Goal: Task Accomplishment & Management: Complete application form

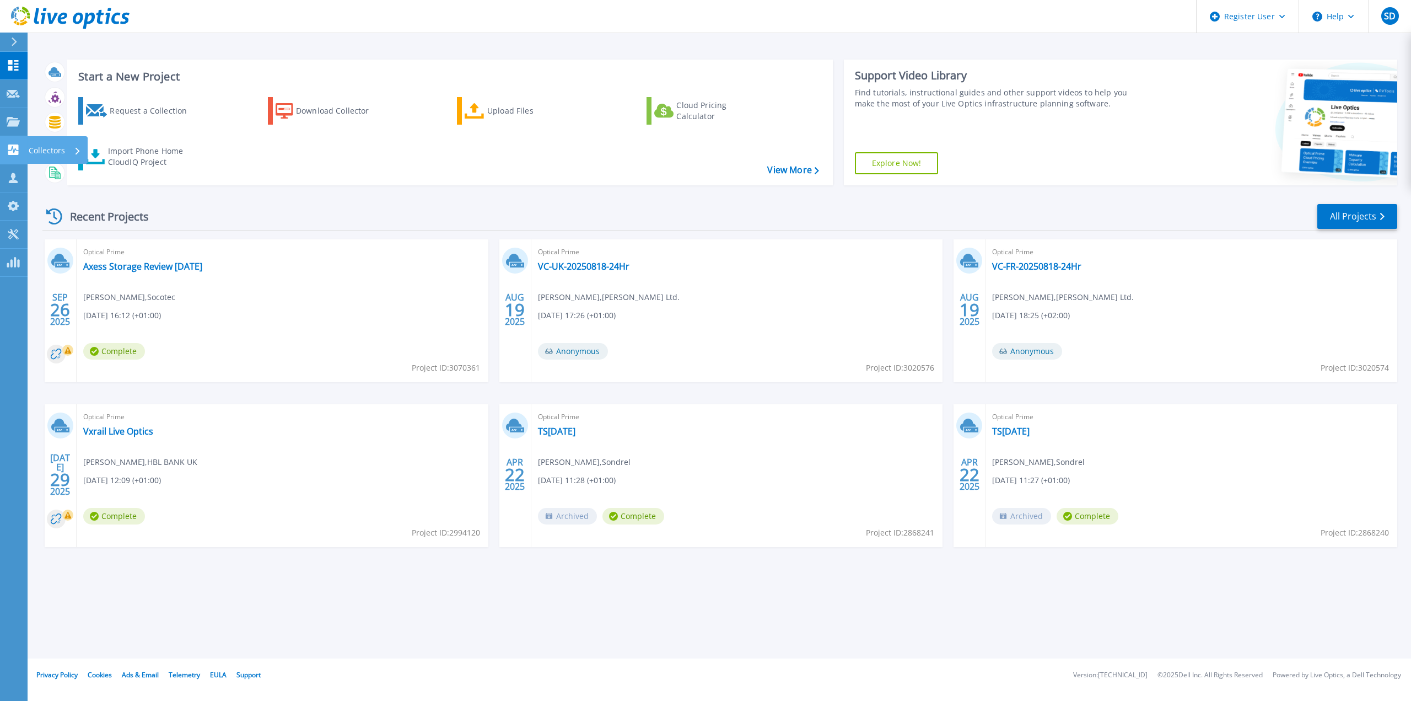
click at [4, 160] on link "Collectors Collectors" at bounding box center [14, 150] width 28 height 28
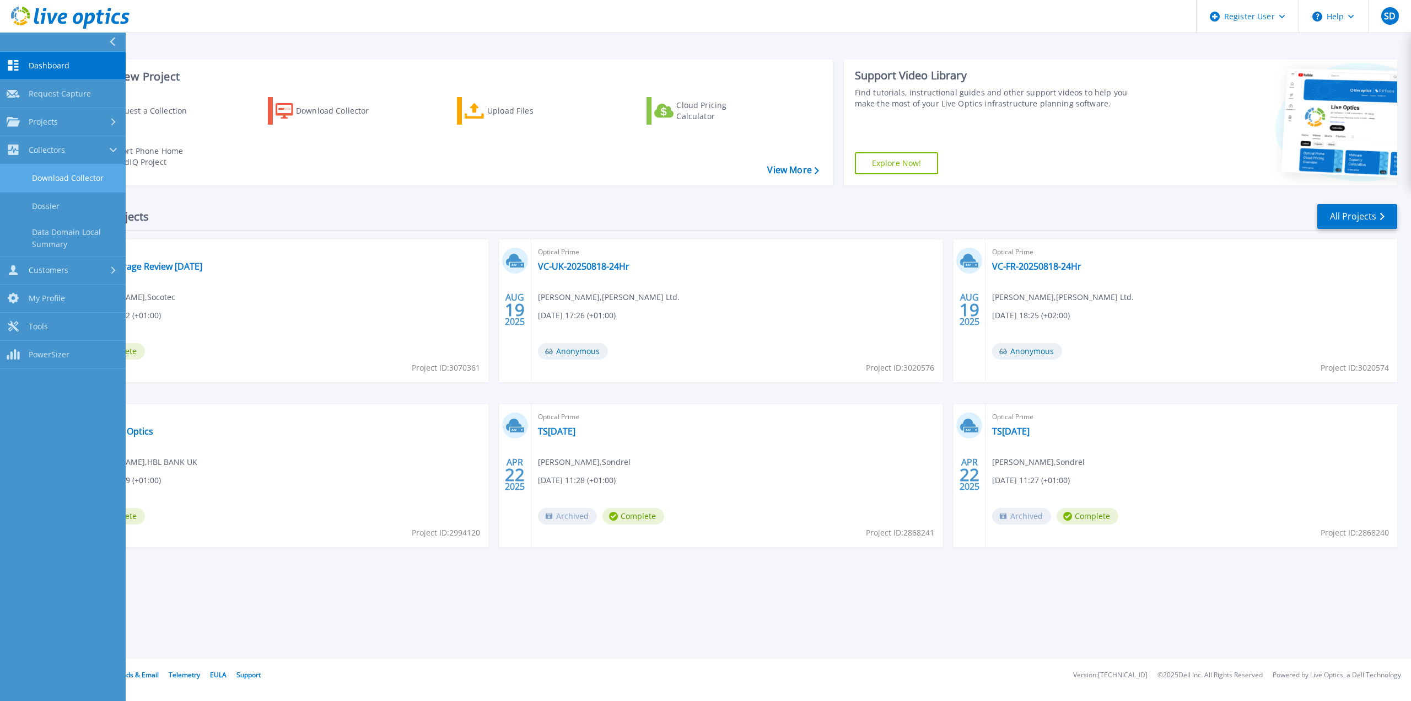
click at [64, 182] on link "Download Collector" at bounding box center [63, 178] width 126 height 28
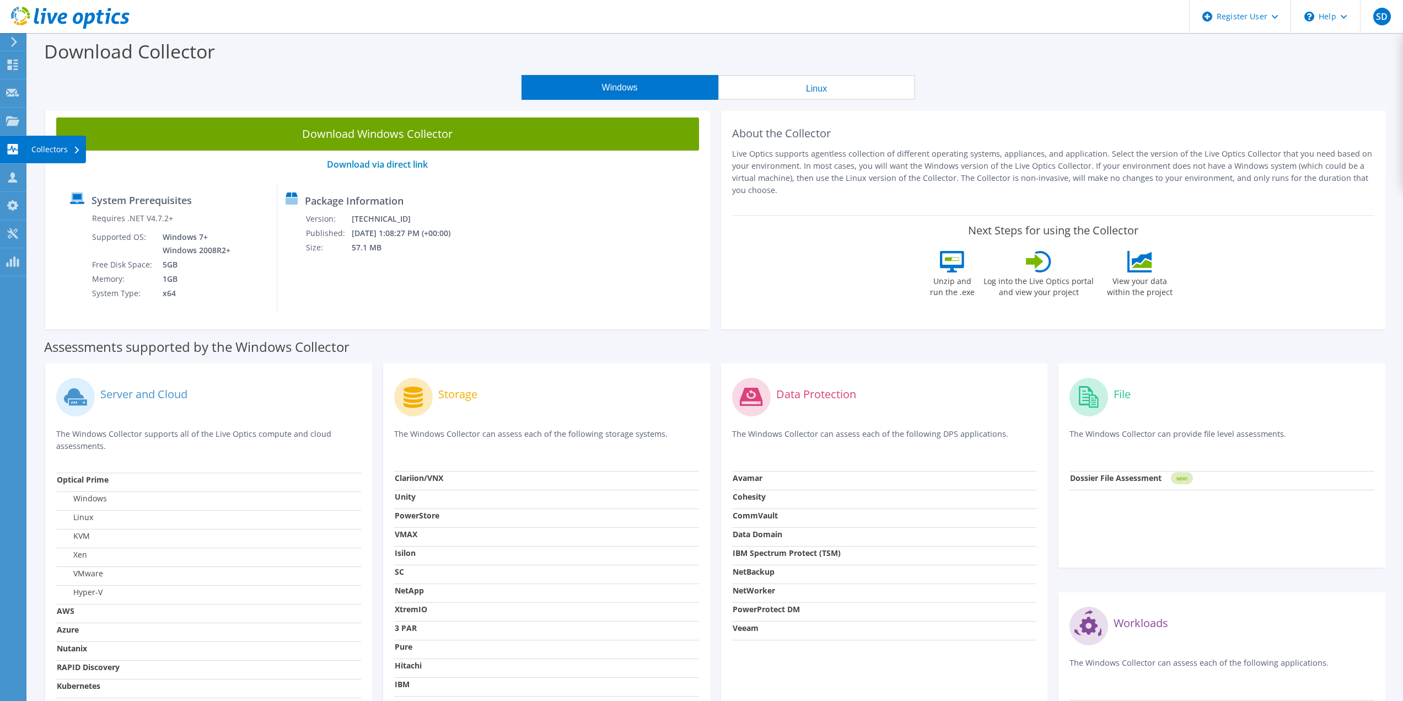
click at [52, 148] on div "Collectors" at bounding box center [56, 150] width 60 height 28
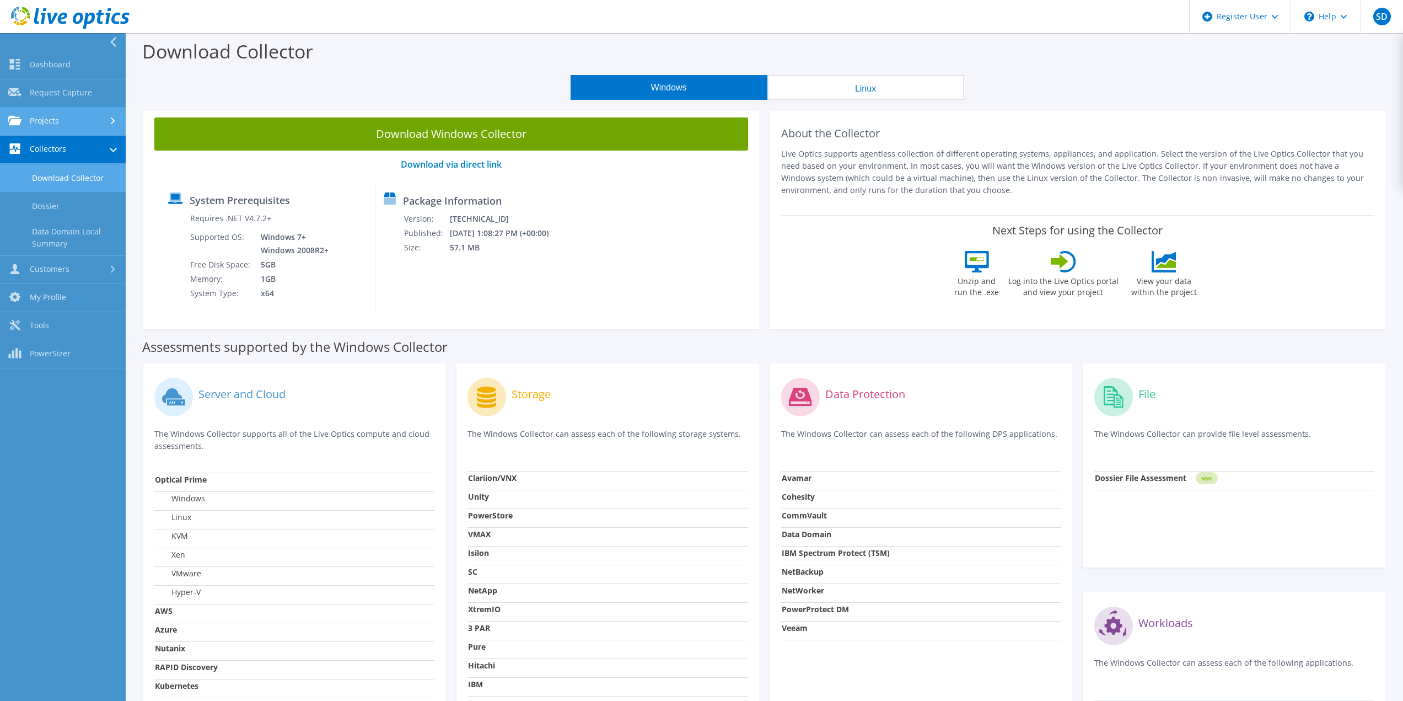
click at [62, 113] on link "Projects" at bounding box center [63, 121] width 126 height 28
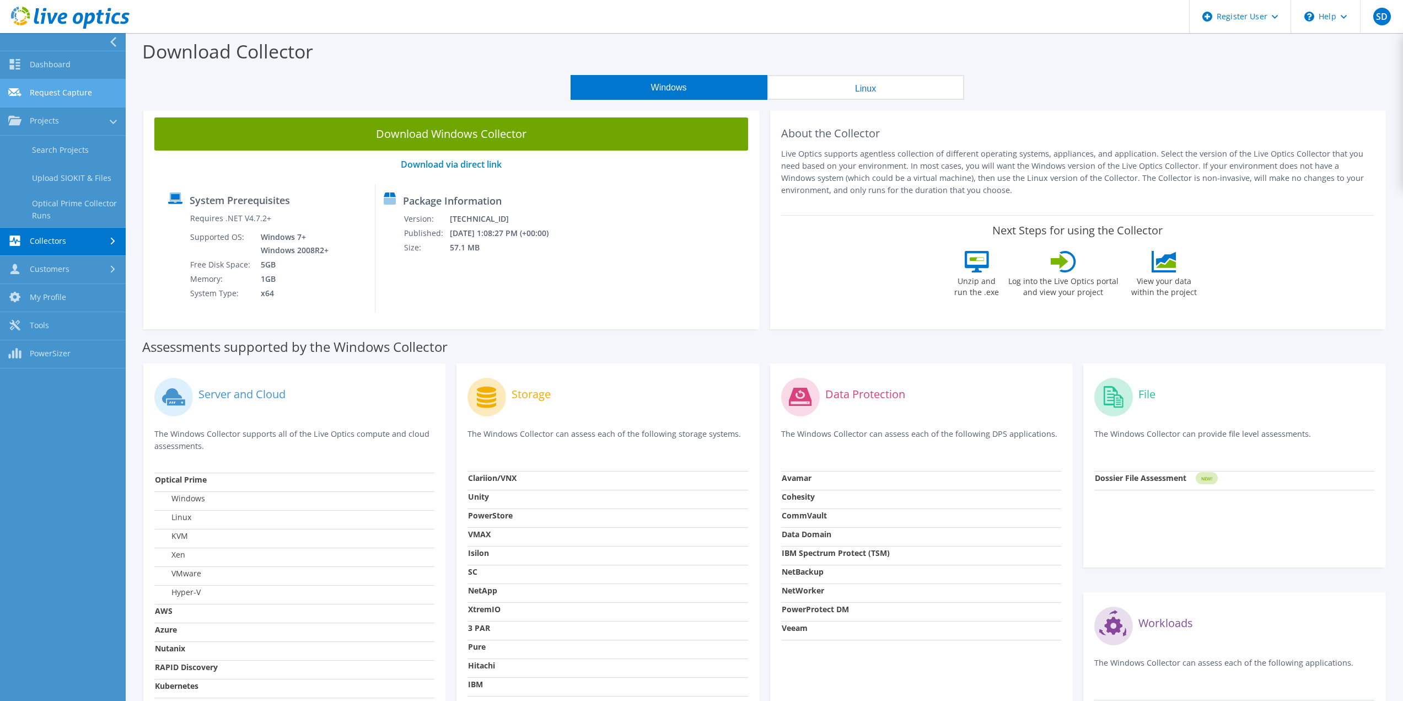
click at [75, 95] on link "Request Capture" at bounding box center [63, 93] width 126 height 28
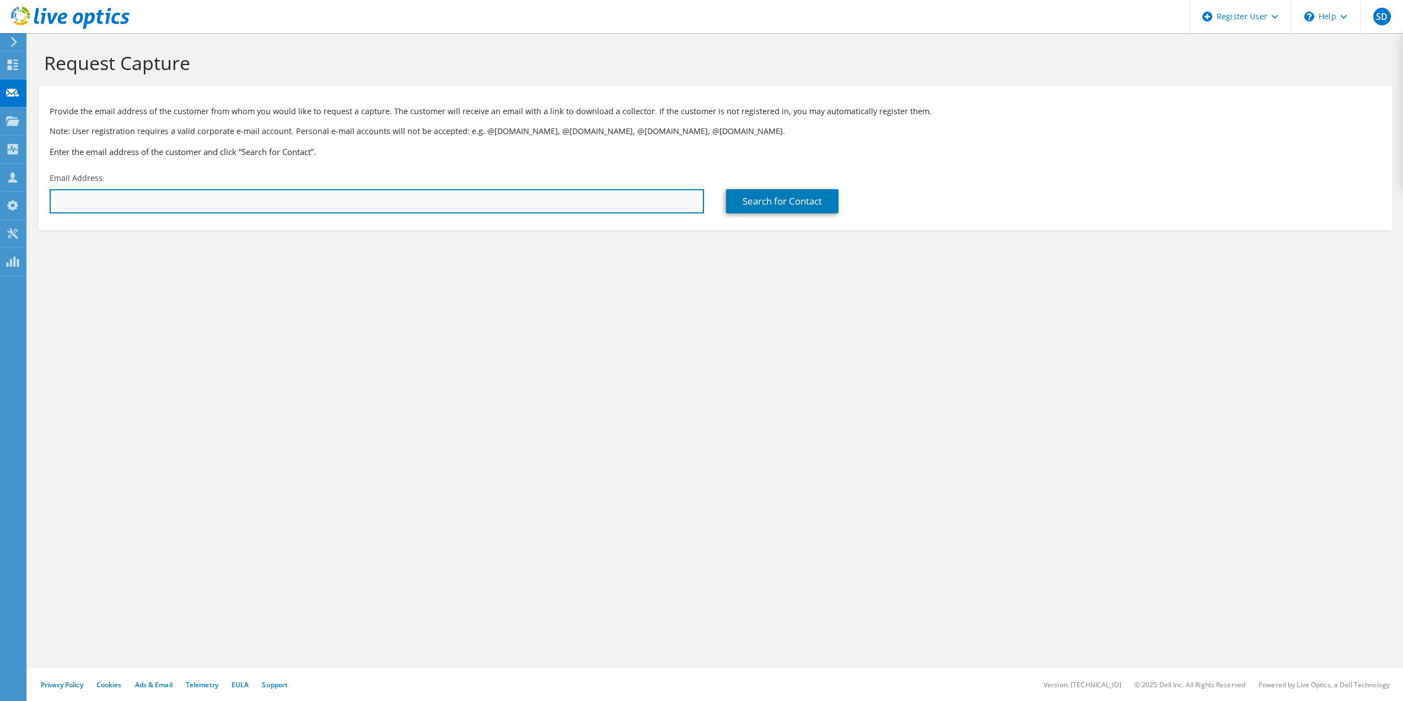
click at [239, 213] on input "text" at bounding box center [377, 201] width 654 height 24
paste input "KWilson@nanookadvisors.com"
type input "kwilson@nanookadvisors.com"
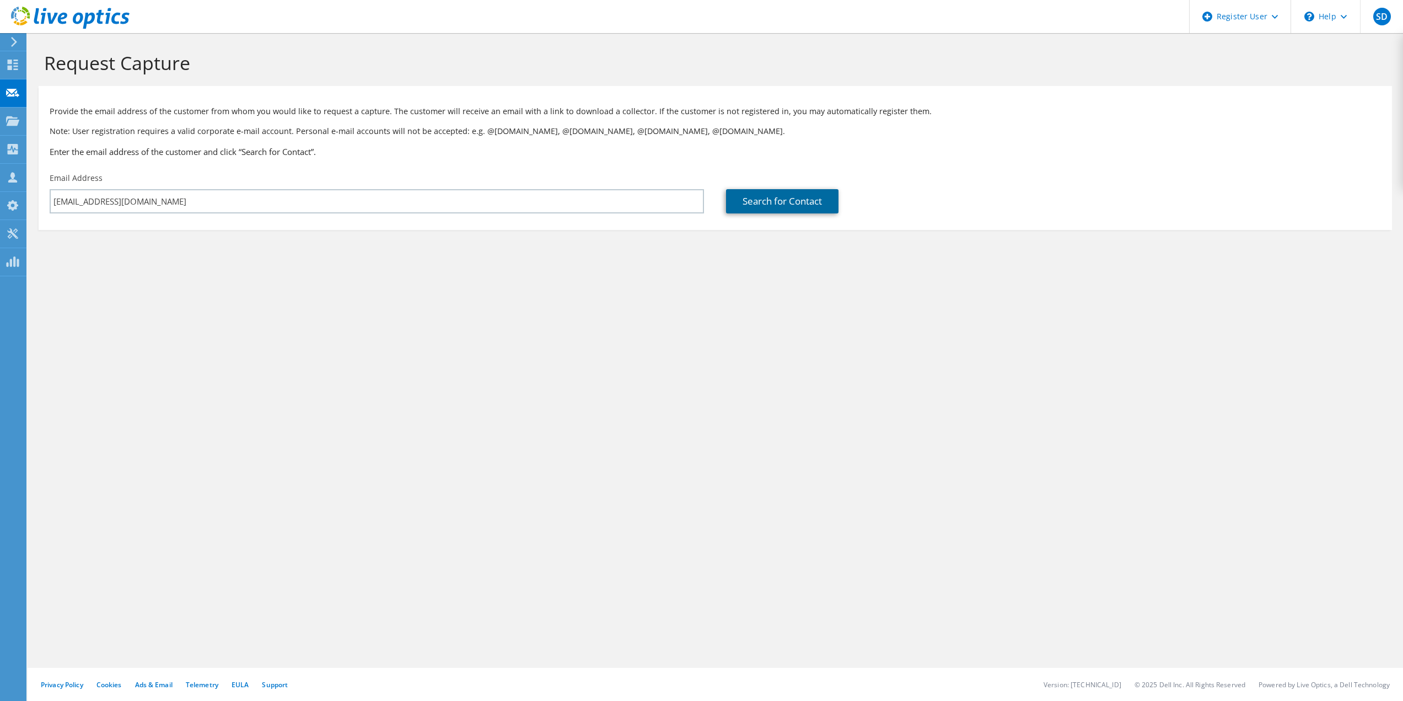
click at [751, 209] on link "Search for Contact" at bounding box center [782, 201] width 112 height 24
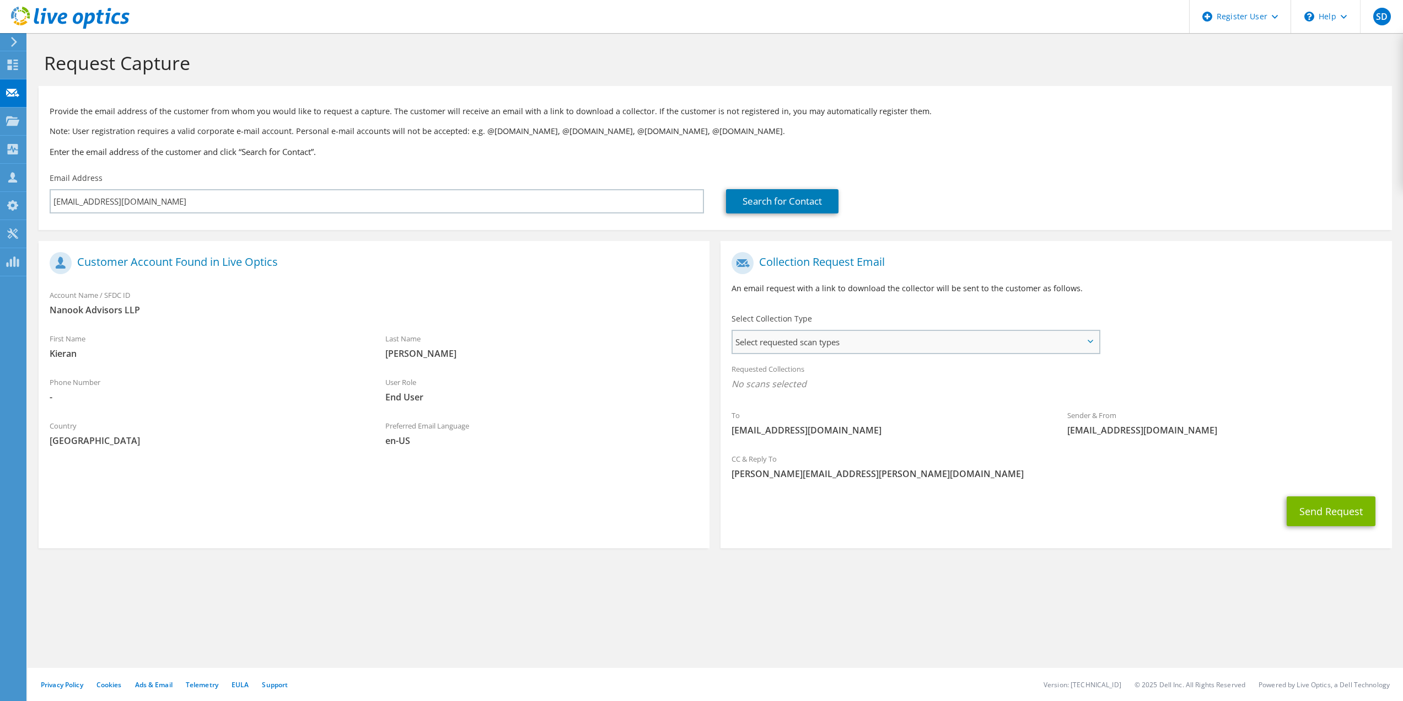
click at [981, 343] on span "Select requested scan types" at bounding box center [915, 342] width 365 height 22
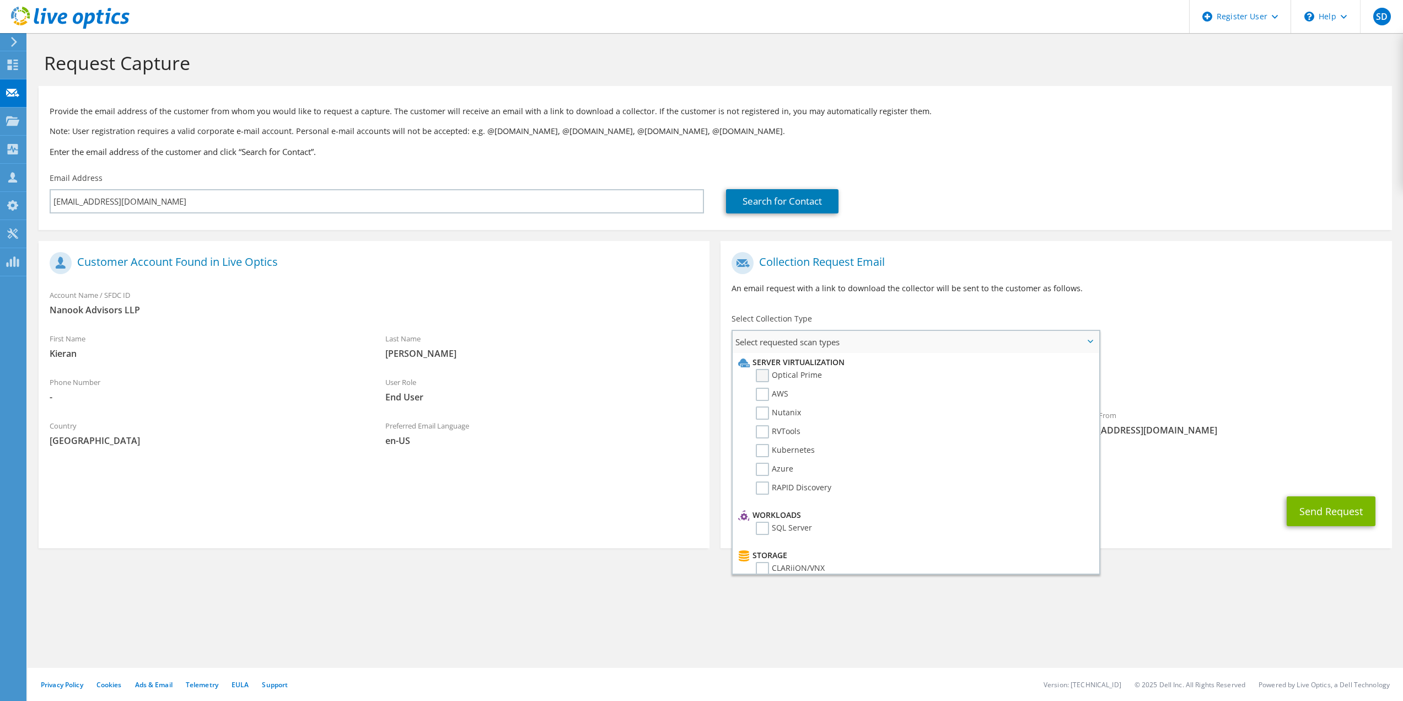
click at [763, 378] on label "Optical Prime" at bounding box center [789, 375] width 66 height 13
click at [0, 0] on input "Optical Prime" at bounding box center [0, 0] width 0 height 0
click at [1074, 260] on h1 "Collection Request Email" at bounding box center [1052, 263] width 643 height 22
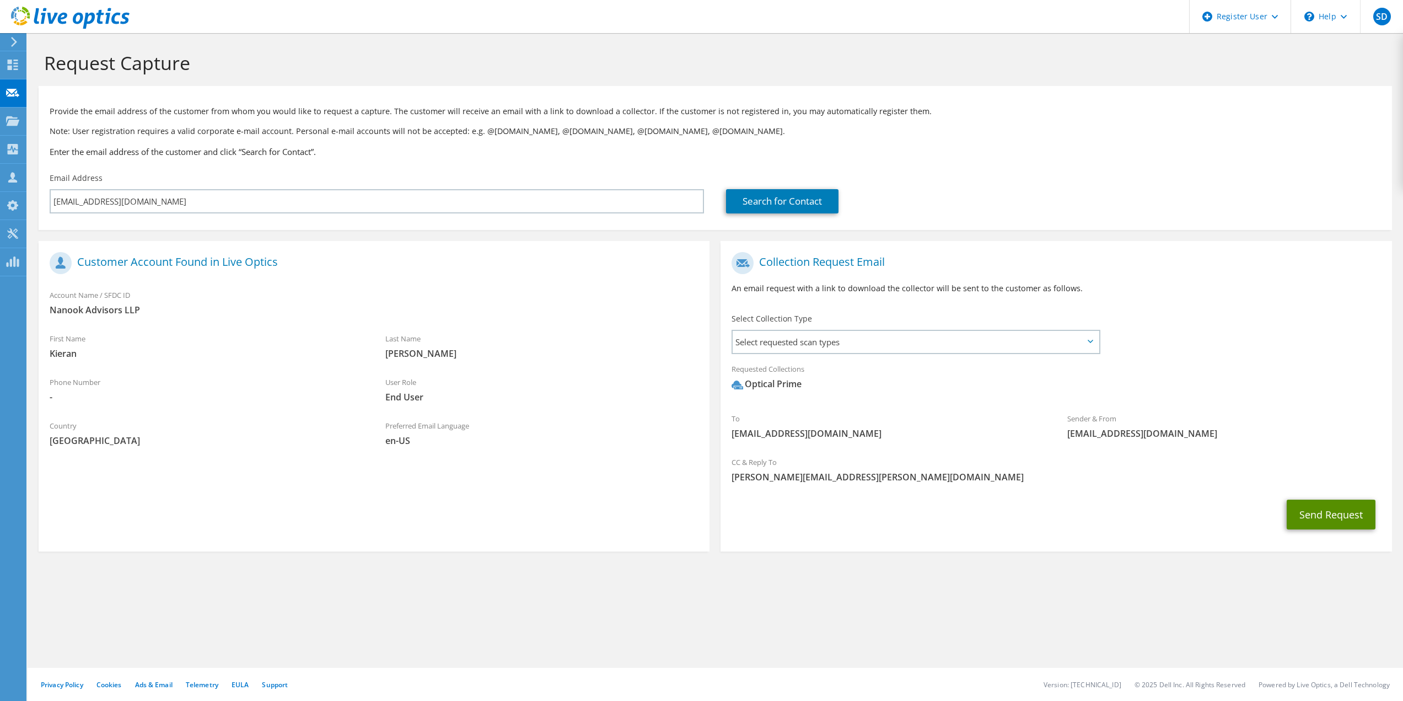
click at [1310, 507] on button "Send Request" at bounding box center [1331, 514] width 89 height 30
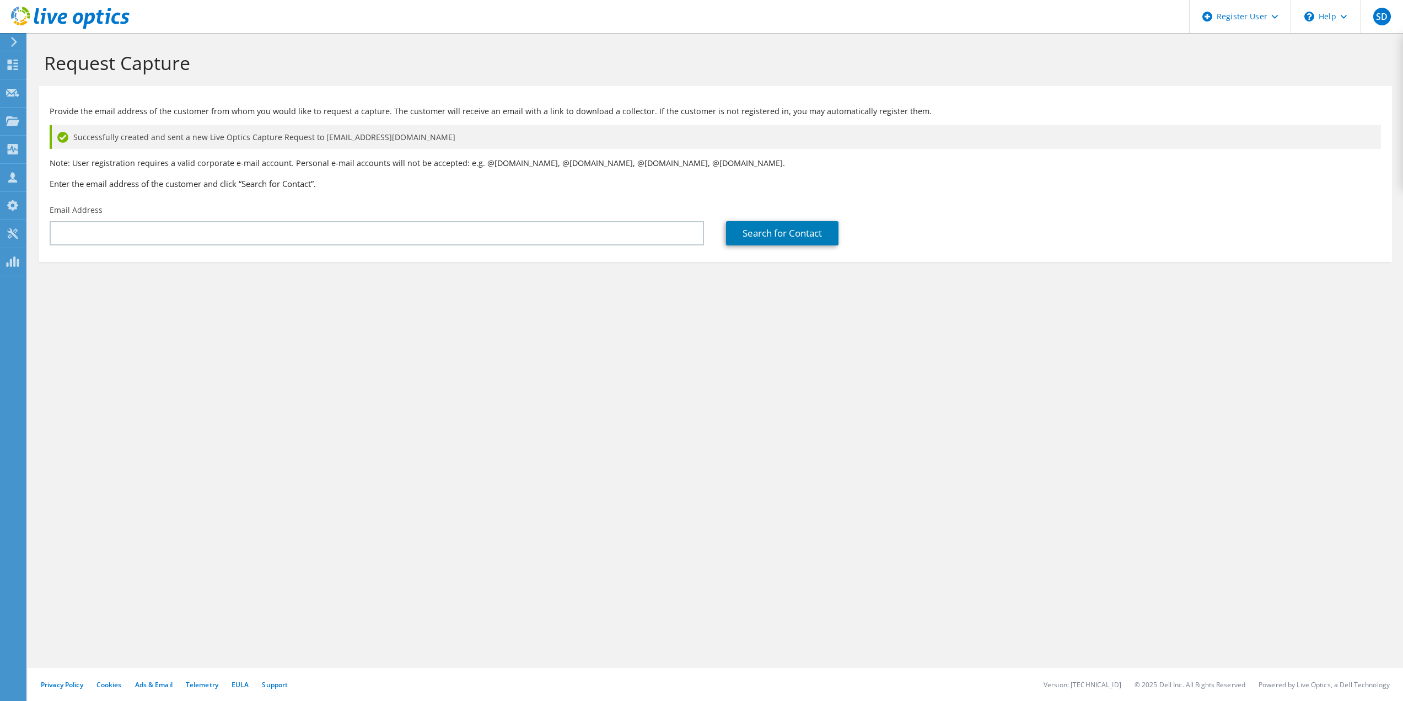
drag, startPoint x: 14, startPoint y: 420, endPoint x: 8, endPoint y: 489, distance: 69.2
